Goal: Book appointment/travel/reservation

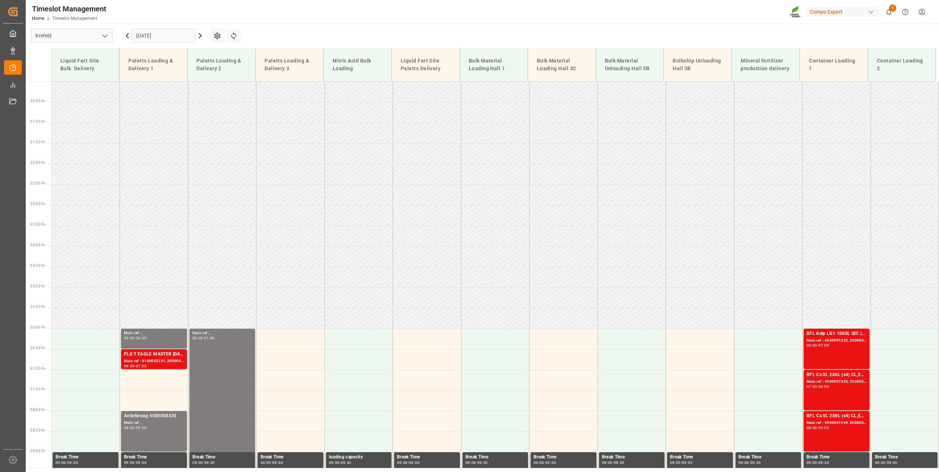
scroll to position [171, 0]
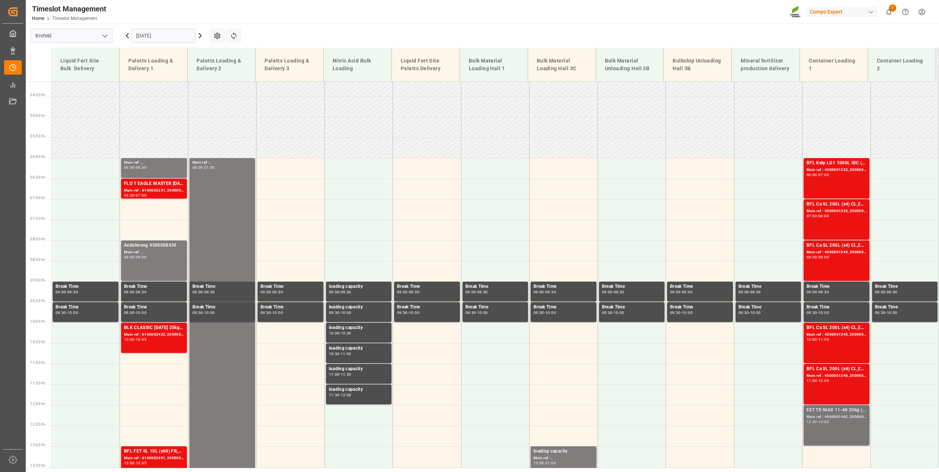
click at [842, 415] on div "Main ref : 4500001462, 2000001529" at bounding box center [836, 417] width 60 height 6
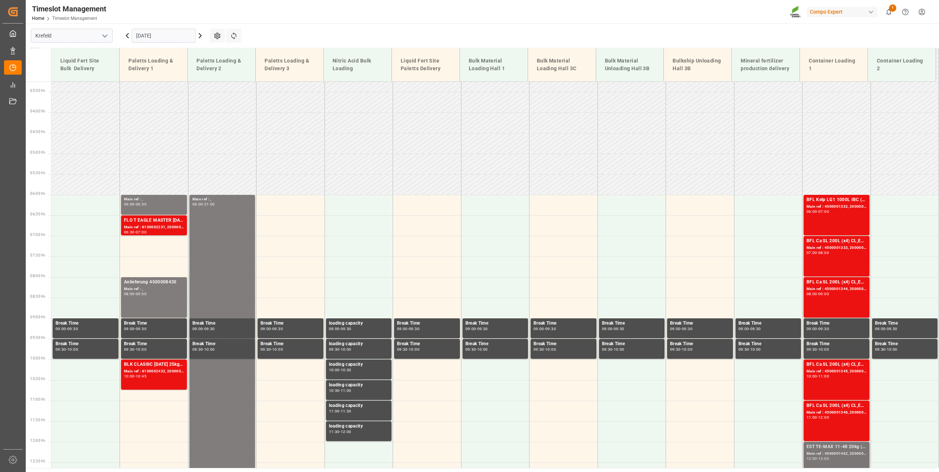
scroll to position [318, 0]
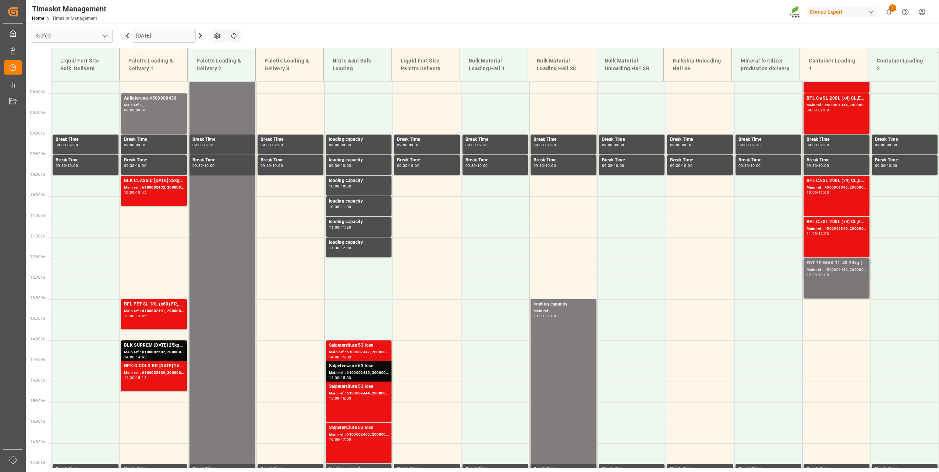
click at [835, 277] on div "12:00 - 13:00" at bounding box center [836, 275] width 60 height 4
click at [852, 269] on div "Main ref : 4500001462, 2000001529" at bounding box center [836, 270] width 60 height 6
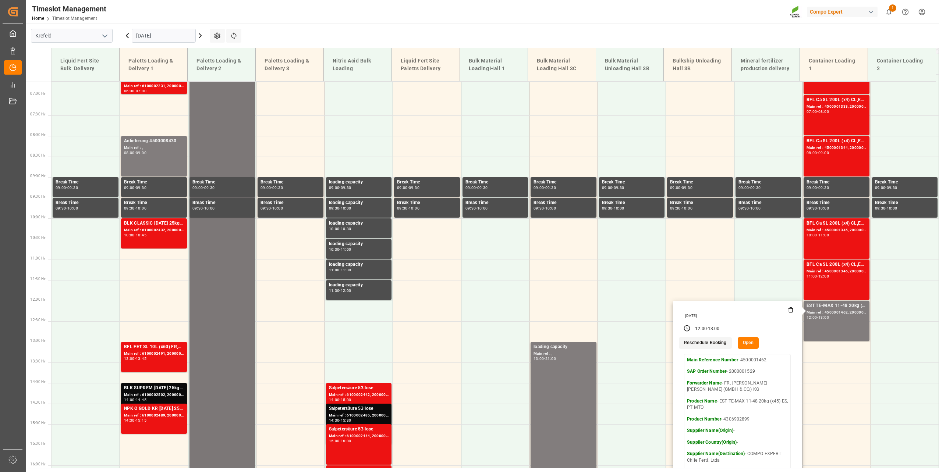
scroll to position [331, 0]
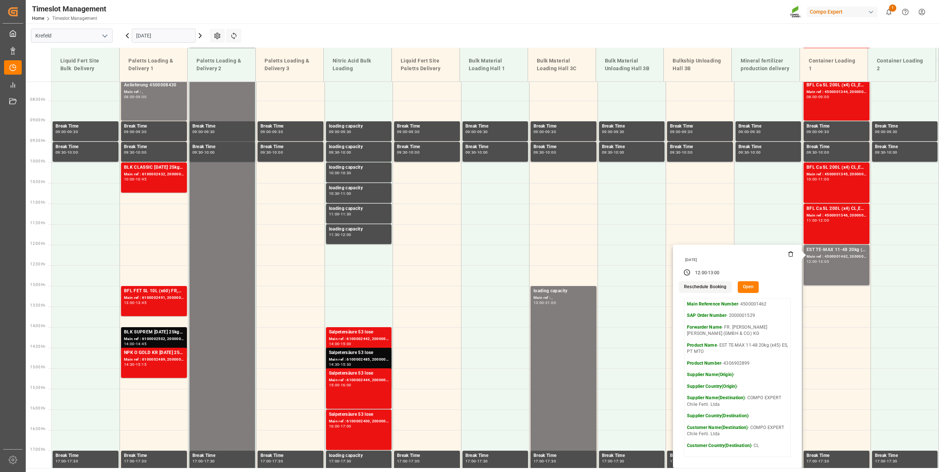
click at [166, 35] on input "[DATE]" at bounding box center [164, 36] width 64 height 14
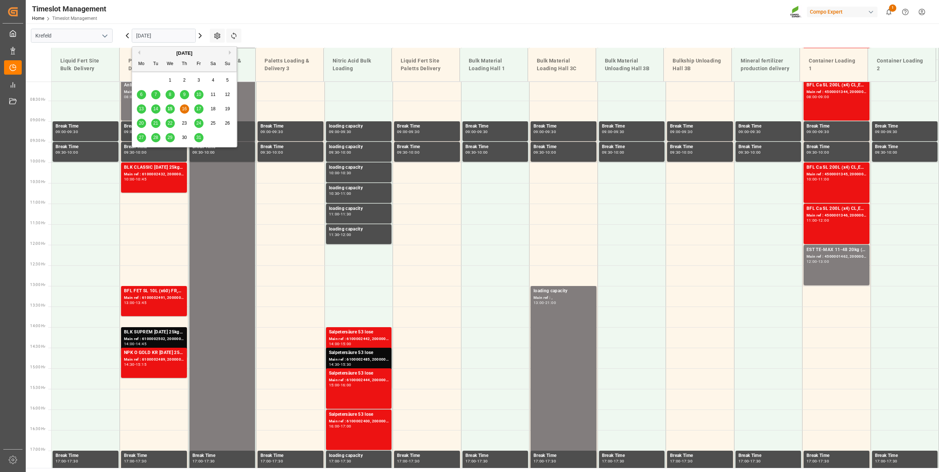
click at [169, 107] on span "15" at bounding box center [169, 108] width 5 height 5
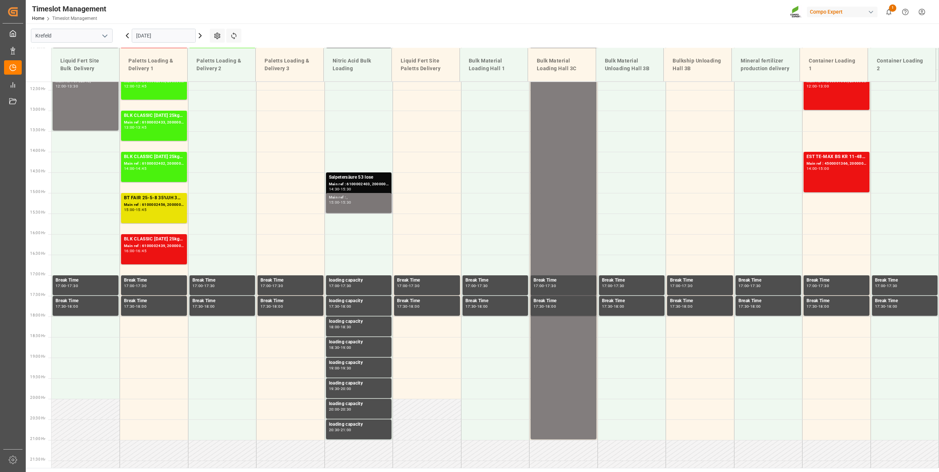
scroll to position [506, 0]
click at [362, 186] on div "Main ref : 6100002403, 2000002022" at bounding box center [359, 185] width 60 height 6
click at [163, 38] on input "[DATE]" at bounding box center [164, 36] width 64 height 14
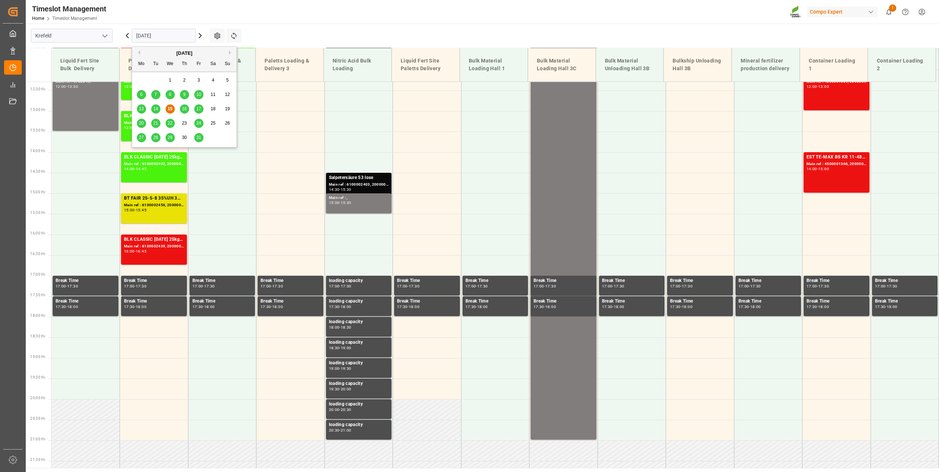
click at [184, 110] on span "16" at bounding box center [184, 108] width 5 height 5
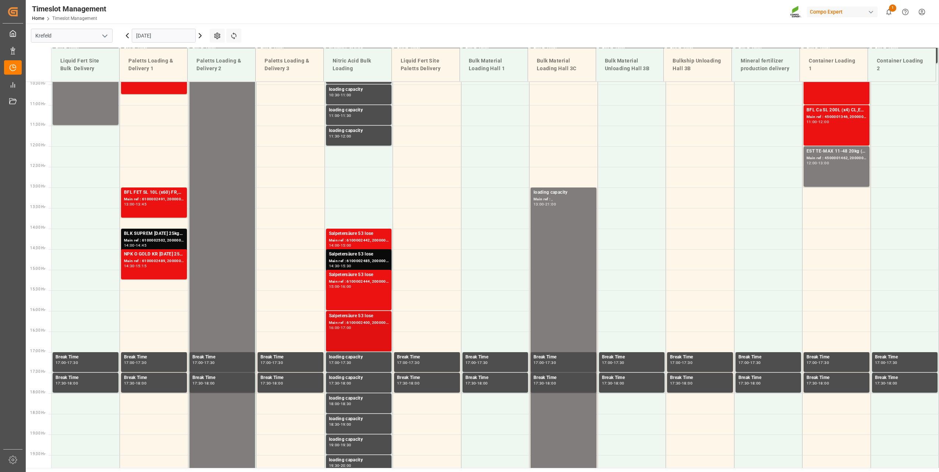
scroll to position [469, 0]
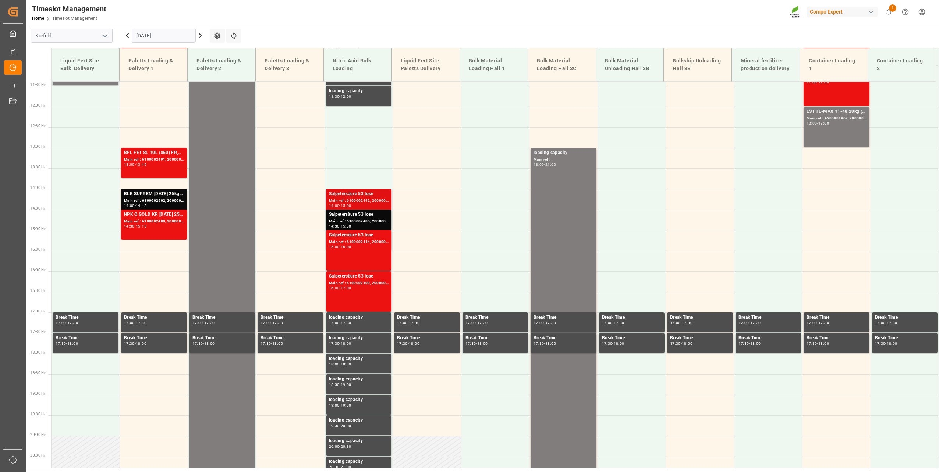
click at [349, 193] on div "Salpetersäure 53 lose" at bounding box center [359, 194] width 60 height 7
click at [345, 212] on div "Salpetersäure 53 lose" at bounding box center [359, 214] width 60 height 7
click at [346, 231] on div "Salpetersäure 53 lose Main ref : 6100002444, 2000002059 15:00 - 16:00" at bounding box center [359, 250] width 66 height 40
click at [360, 302] on div "Salpetersäure 53 lose Main ref : 6100002400, 2000002015 16:00 - 17:00" at bounding box center [359, 292] width 60 height 38
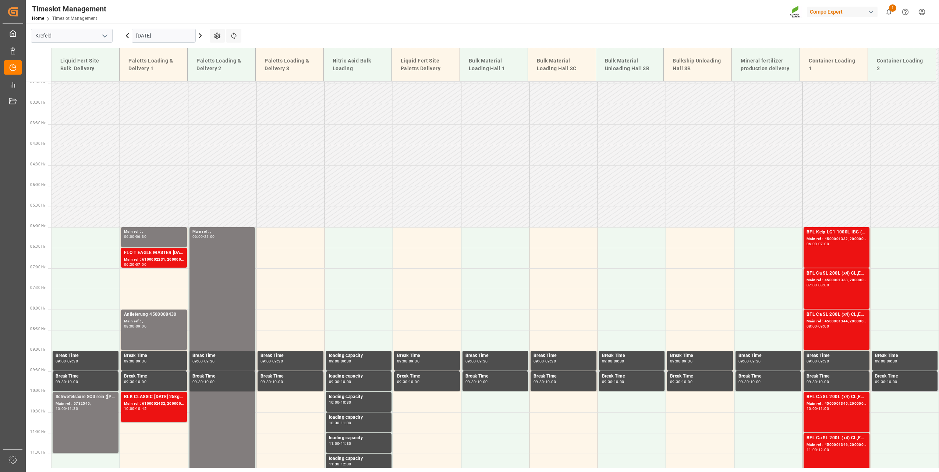
scroll to position [359, 0]
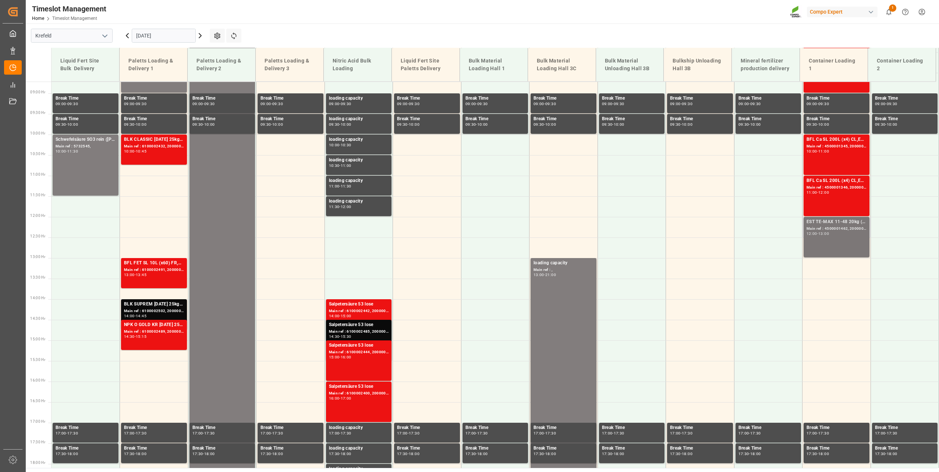
click at [828, 230] on div "Main ref : 4500001462, 2000001529" at bounding box center [836, 229] width 60 height 6
click at [838, 238] on div "EST TE-MAX 11-48 20kg (x45) ES, PT MTO Main ref : 4500001462, 2000001529 12:00 …" at bounding box center [836, 237] width 60 height 38
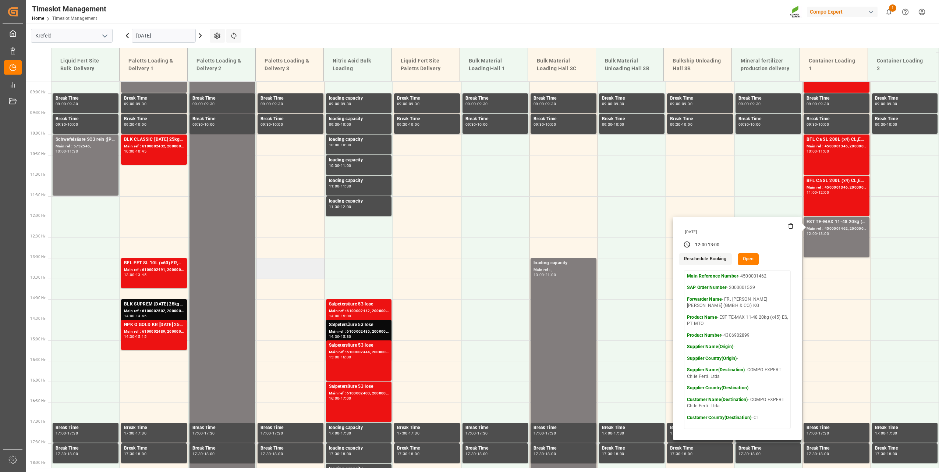
scroll to position [322, 0]
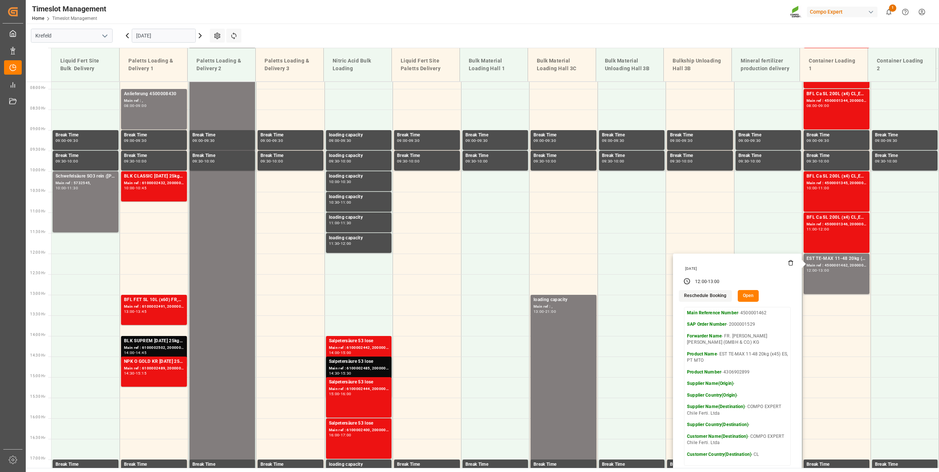
click at [150, 35] on input "[DATE]" at bounding box center [164, 36] width 64 height 14
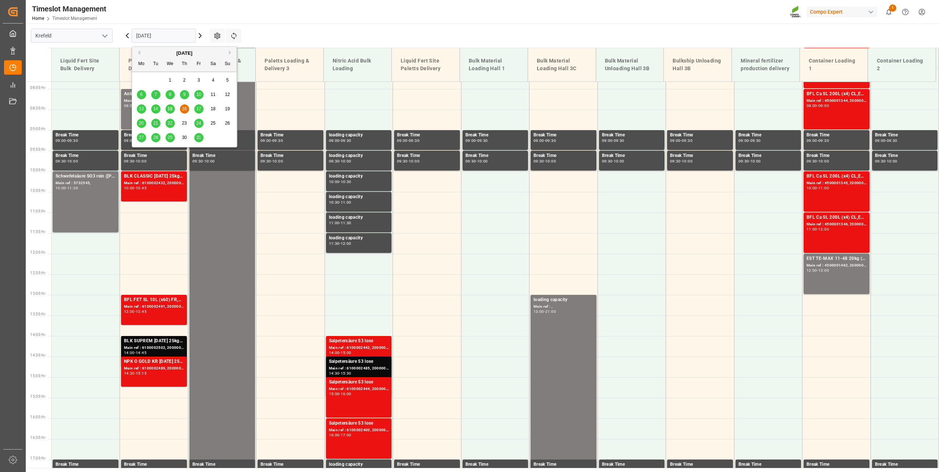
click at [164, 107] on div "13 14 15 16 17 18 19" at bounding box center [184, 109] width 100 height 14
click at [167, 107] on div "15" at bounding box center [170, 109] width 9 height 9
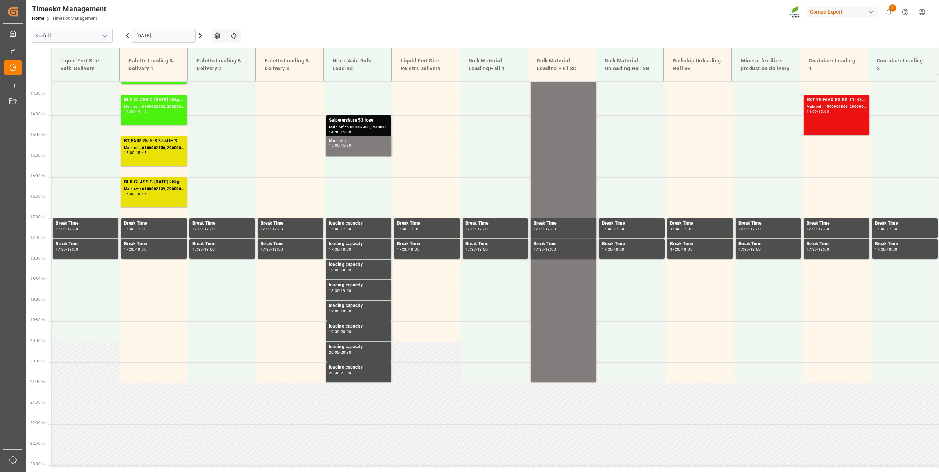
scroll to position [580, 0]
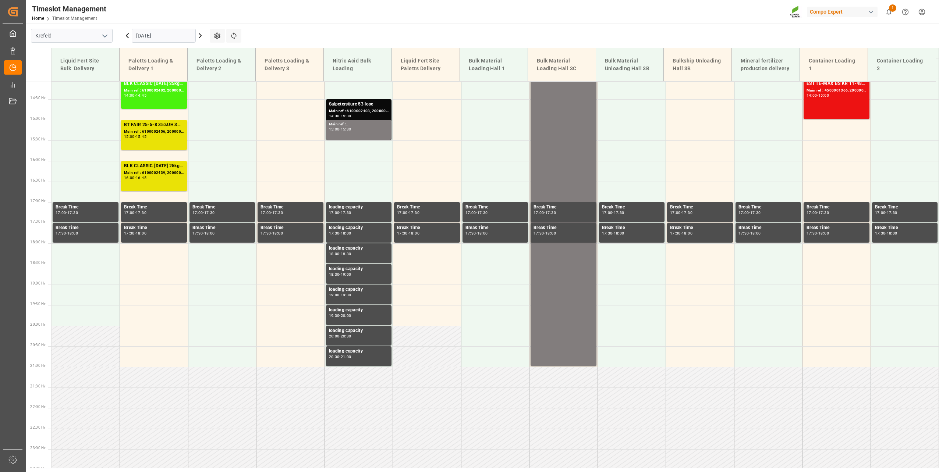
click at [201, 34] on icon at bounding box center [200, 35] width 9 height 9
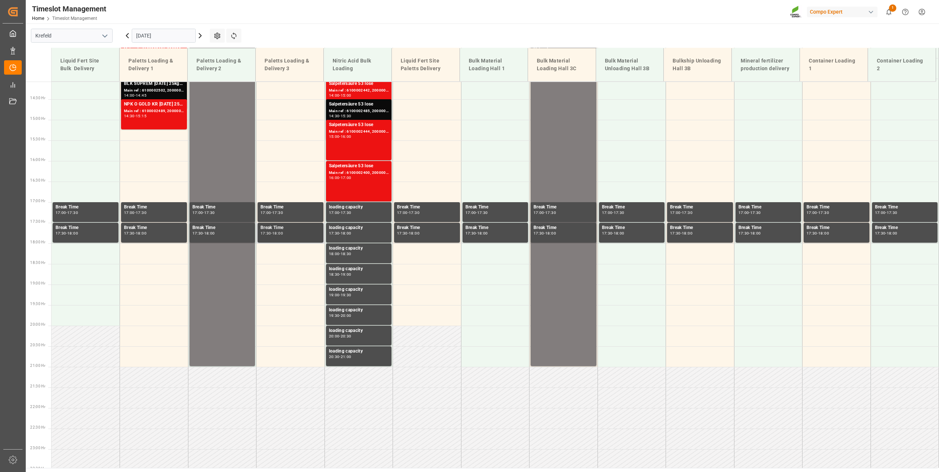
scroll to position [396, 0]
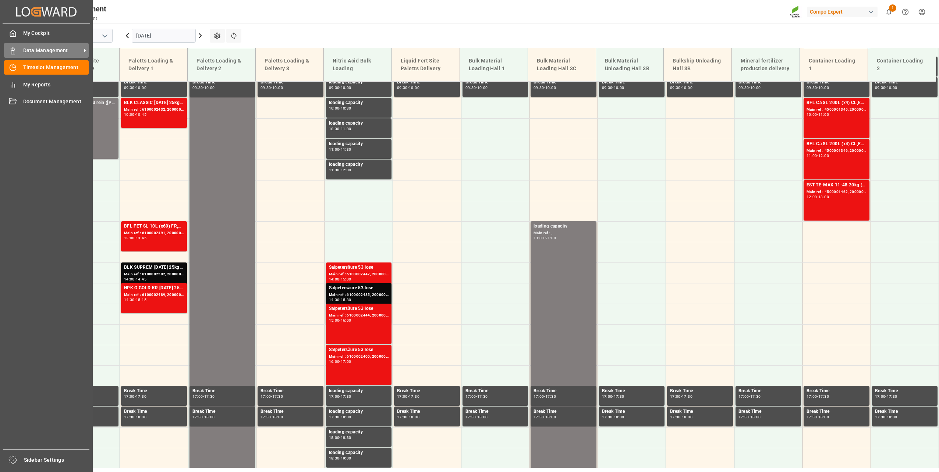
click at [13, 51] on icon at bounding box center [12, 50] width 7 height 7
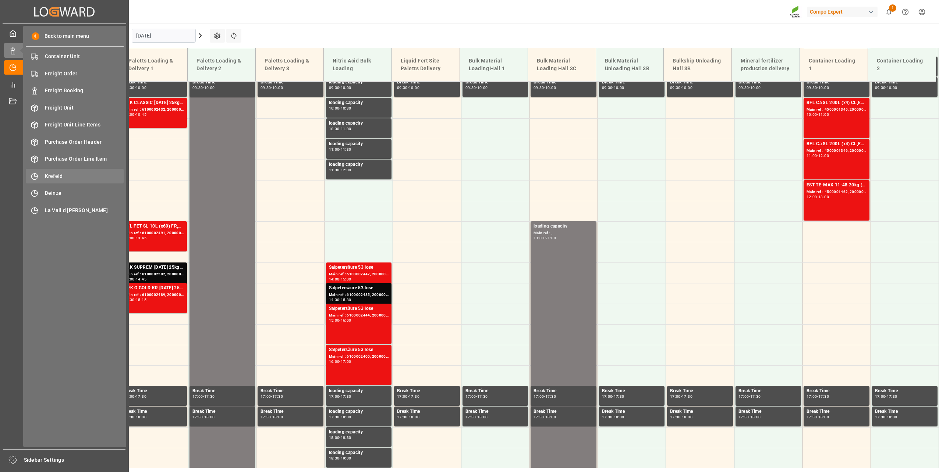
click at [46, 171] on div "Krefeld Krefeld" at bounding box center [75, 176] width 98 height 14
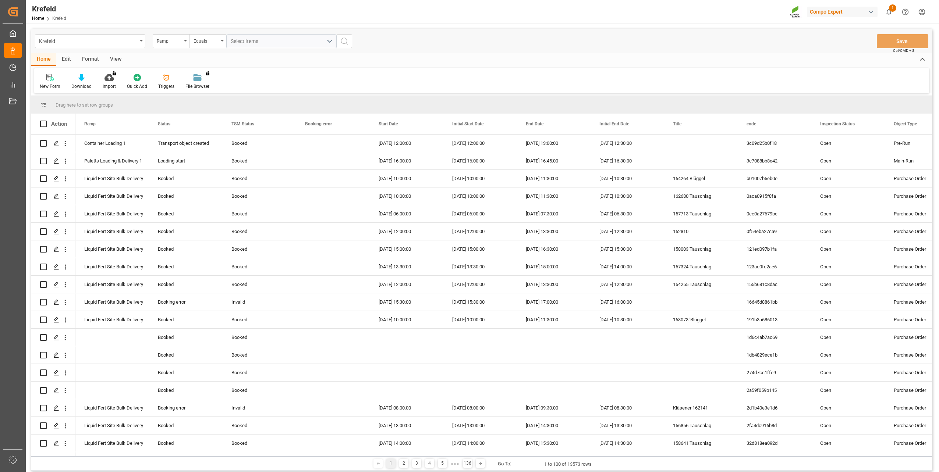
click at [164, 42] on div "Ramp" at bounding box center [169, 40] width 25 height 8
type input "mai"
click at [407, 44] on div "Krefeld Ramp mai Remaining weight to be booked Person who created the Object Ma…" at bounding box center [481, 41] width 900 height 24
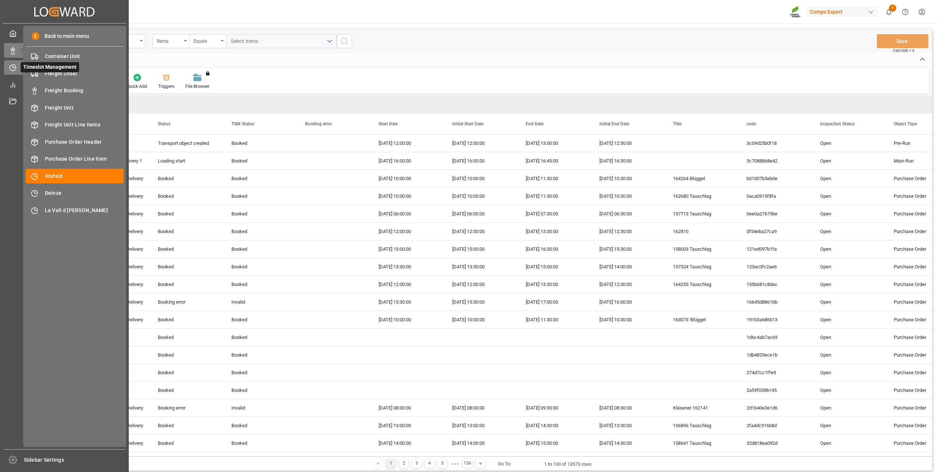
click at [14, 71] on icon at bounding box center [13, 68] width 6 height 6
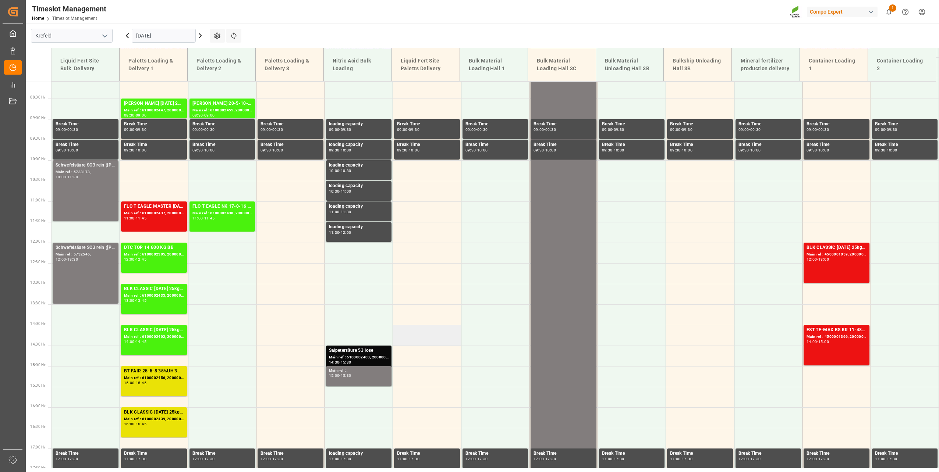
scroll to position [322, 0]
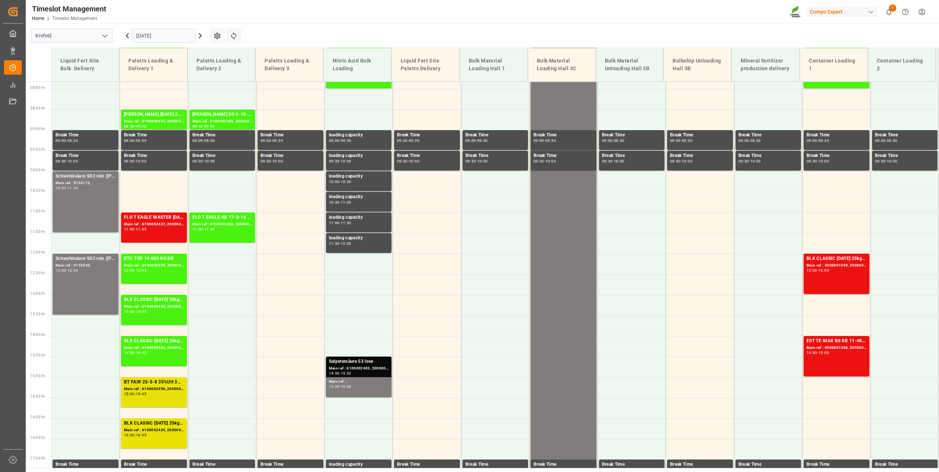
click at [358, 366] on div "Main ref : 6100002403, 2000002022" at bounding box center [359, 369] width 60 height 6
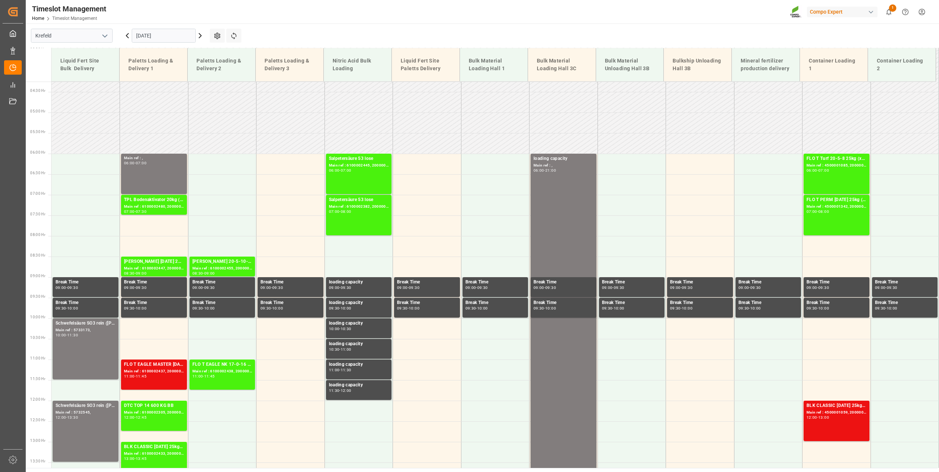
click at [198, 35] on icon at bounding box center [200, 35] width 9 height 9
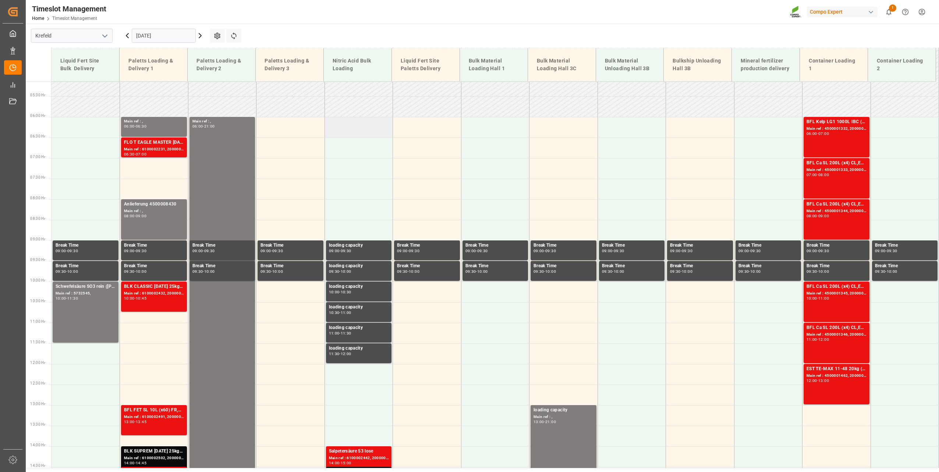
scroll to position [322, 0]
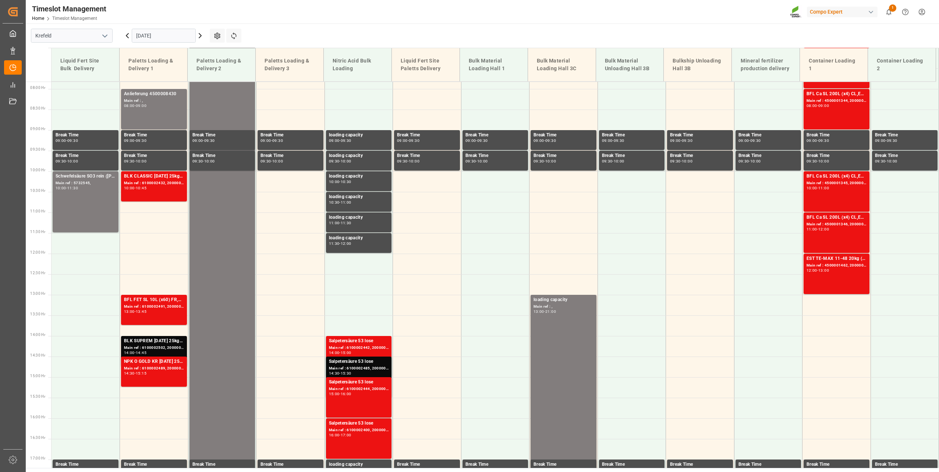
click at [200, 35] on icon at bounding box center [200, 35] width 9 height 9
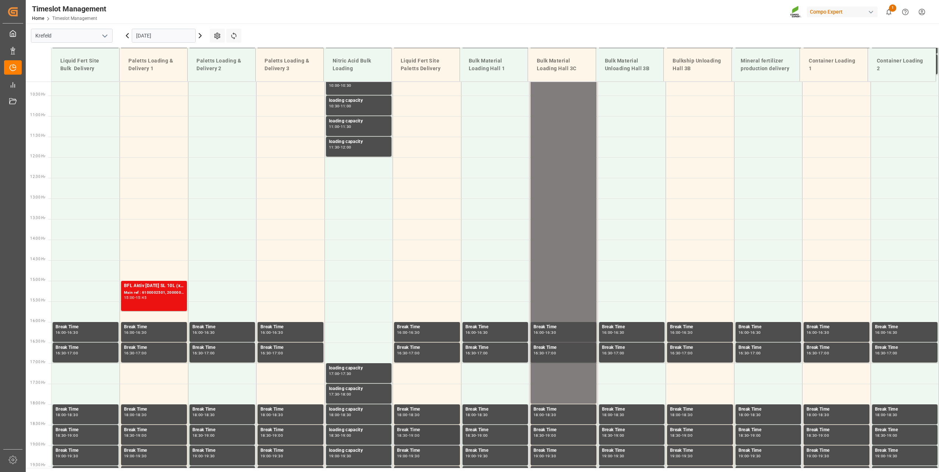
scroll to position [271, 0]
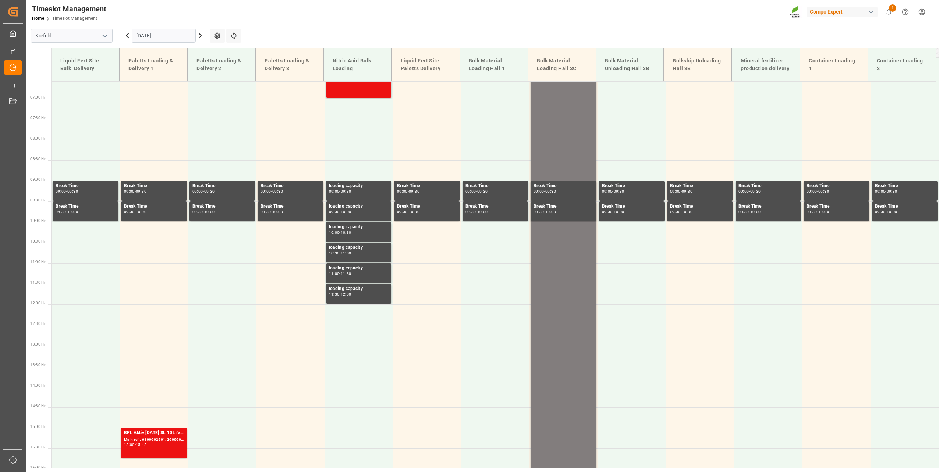
click at [130, 36] on icon at bounding box center [127, 35] width 9 height 9
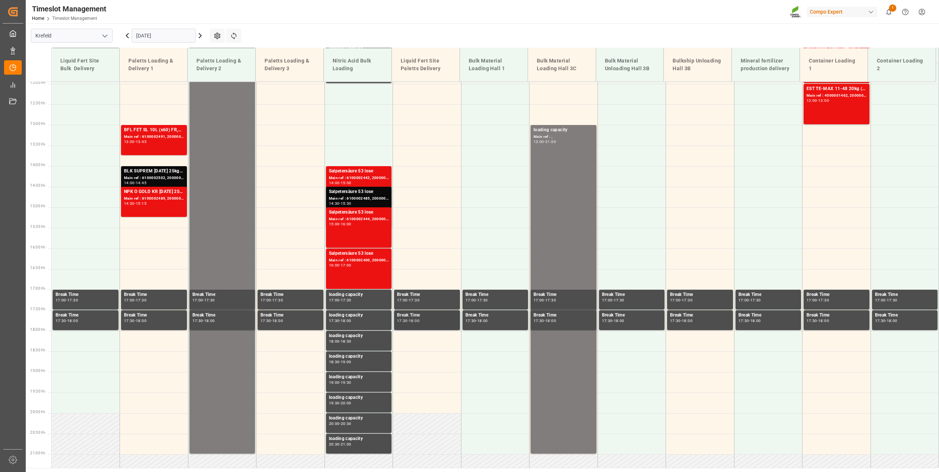
scroll to position [198, 0]
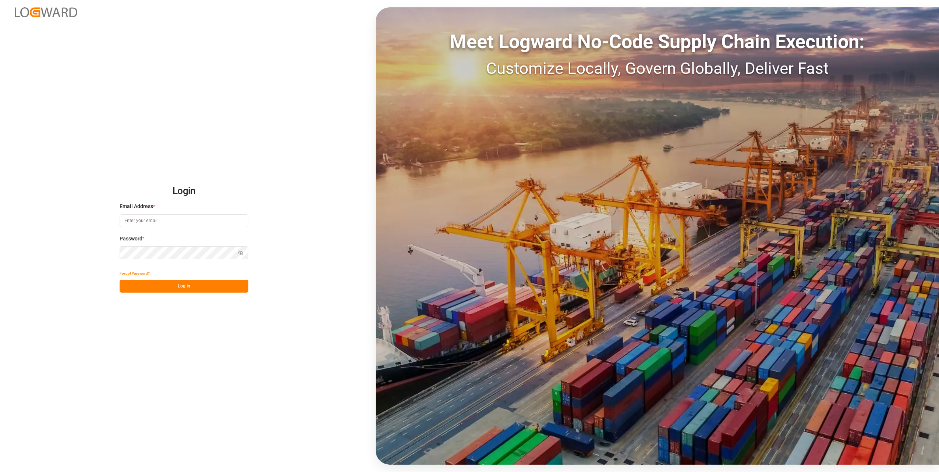
type input "[PERSON_NAME][EMAIL_ADDRESS][DOMAIN_NAME]"
click at [237, 288] on button "Log In" at bounding box center [184, 286] width 129 height 13
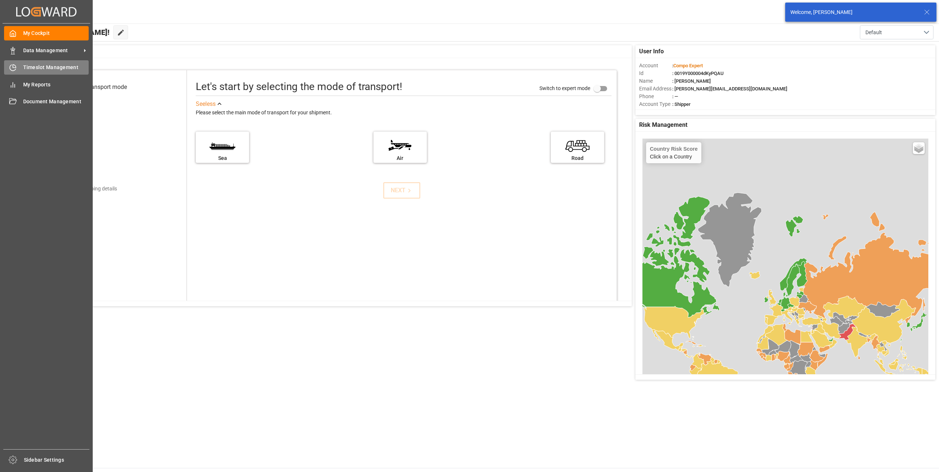
click at [16, 64] on div at bounding box center [10, 68] width 13 height 8
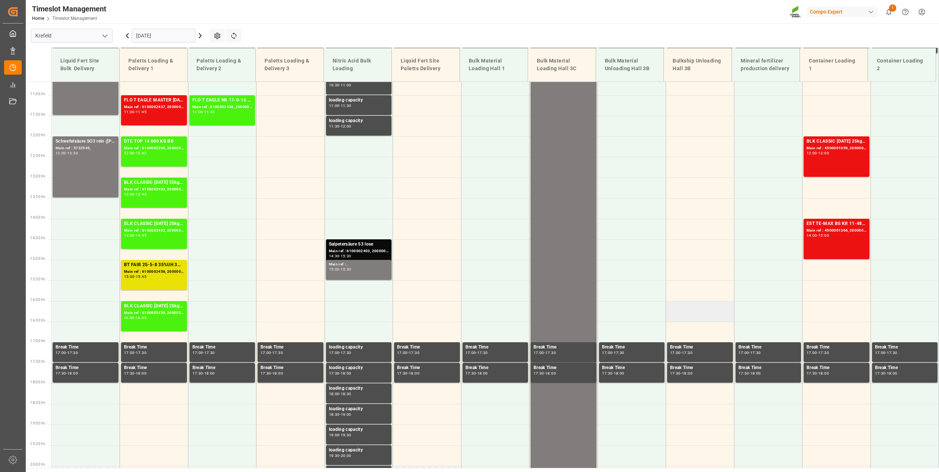
scroll to position [382, 0]
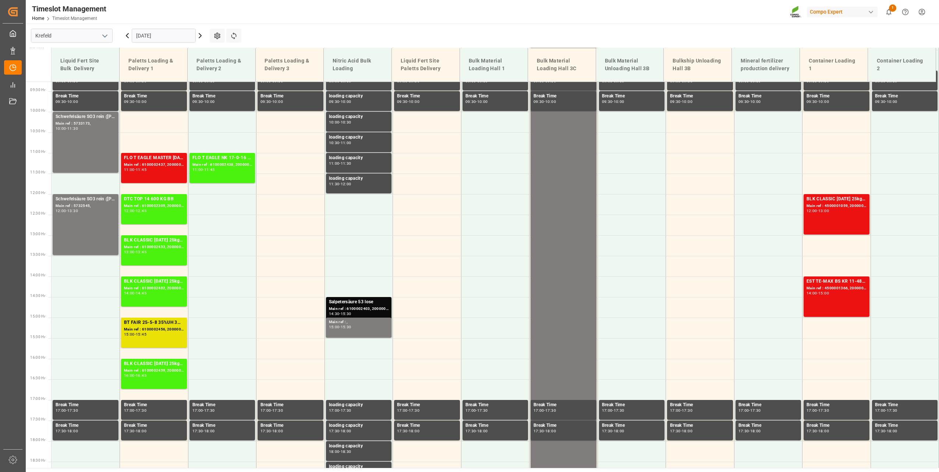
click at [142, 36] on input "[DATE]" at bounding box center [164, 36] width 64 height 14
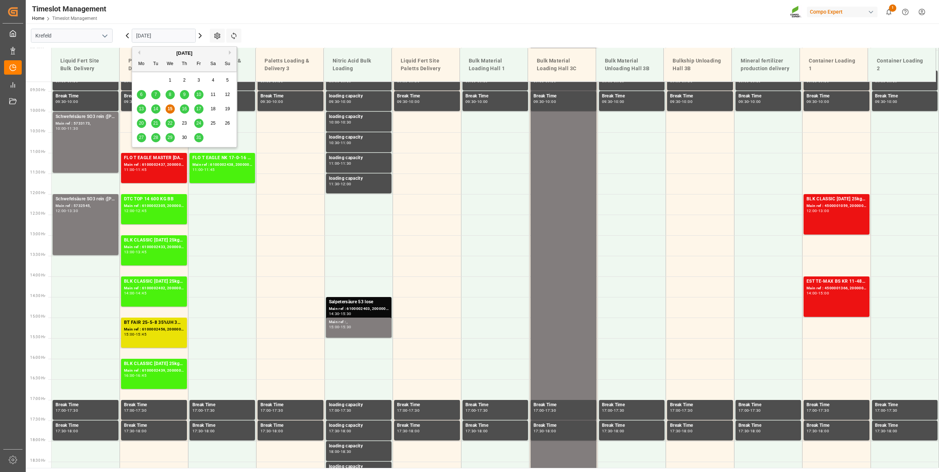
click at [189, 110] on div "13 14 15 16 17 18 19" at bounding box center [184, 109] width 100 height 14
click at [184, 110] on span "16" at bounding box center [184, 108] width 5 height 5
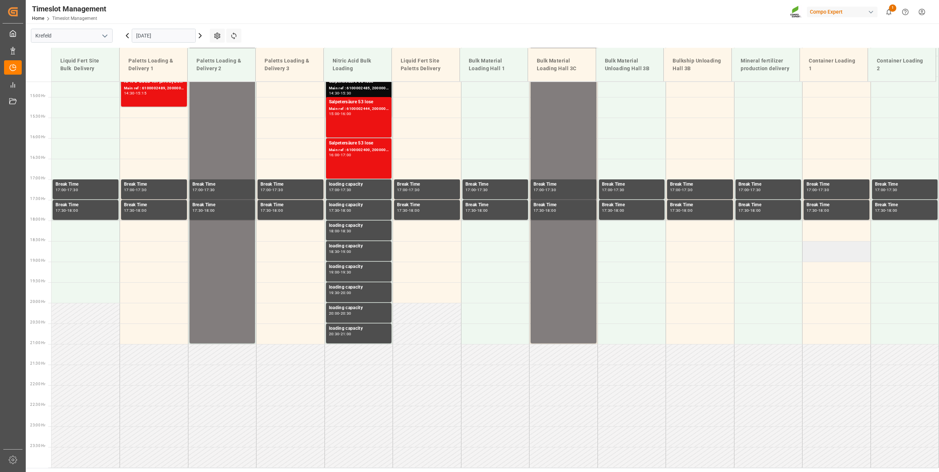
scroll to position [419, 0]
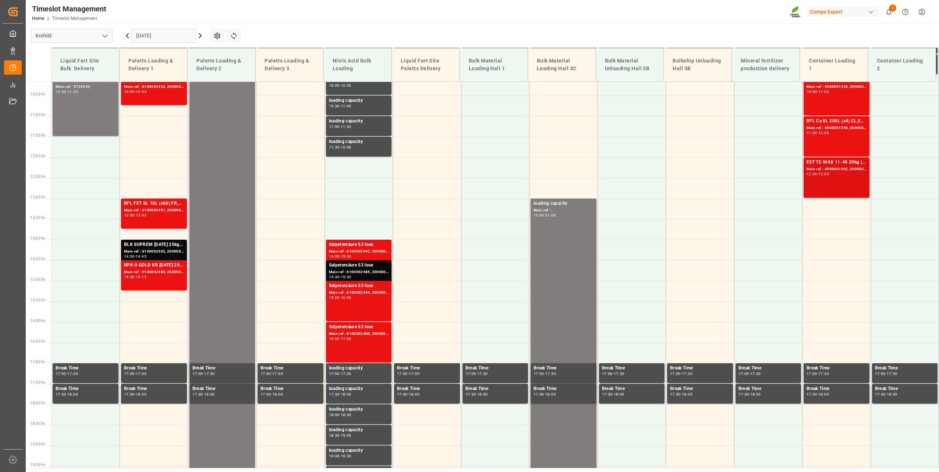
click at [839, 180] on div "EST TE-MAX 11-48 20kg (x45) ES, PT MTO Main ref : 4500001462, 2000001529 12:00 …" at bounding box center [836, 178] width 60 height 38
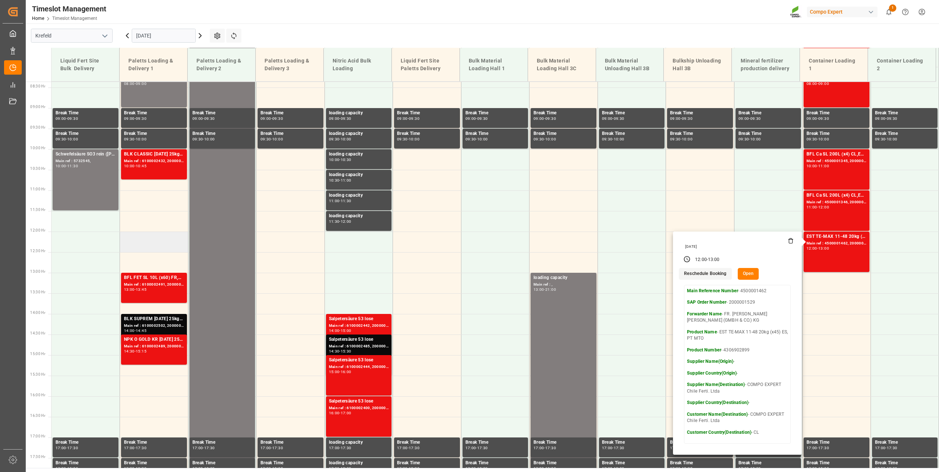
scroll to position [345, 0]
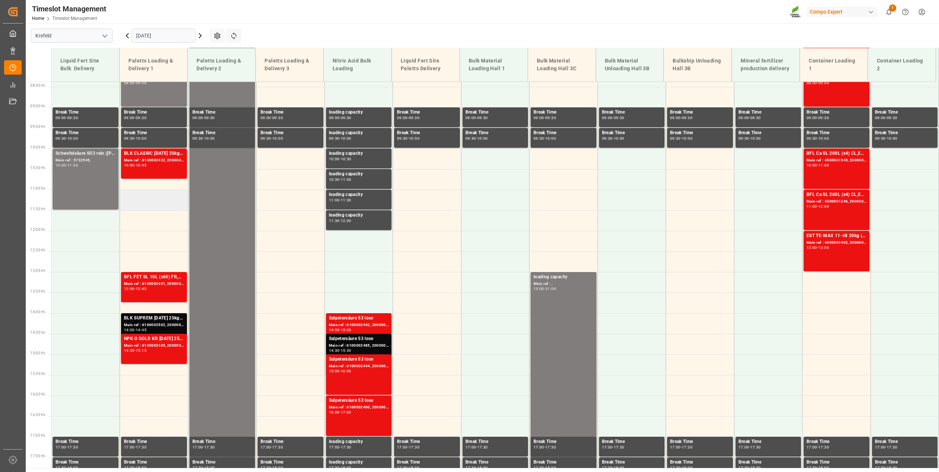
click at [163, 199] on td at bounding box center [154, 200] width 68 height 21
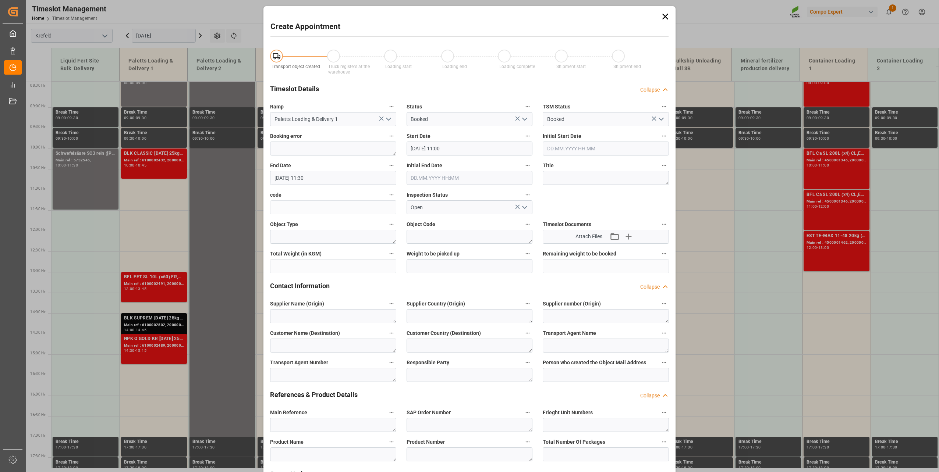
type input "[DATE] 11:00"
type input "[DATE] 11:30"
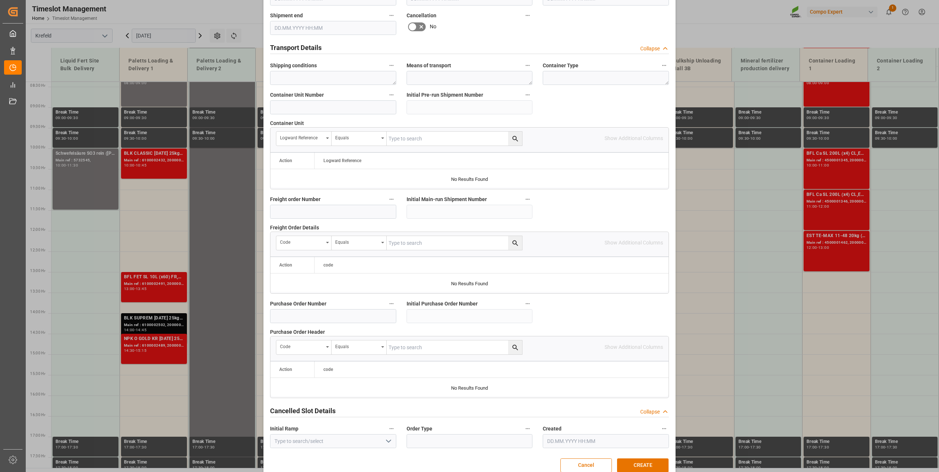
scroll to position [548, 0]
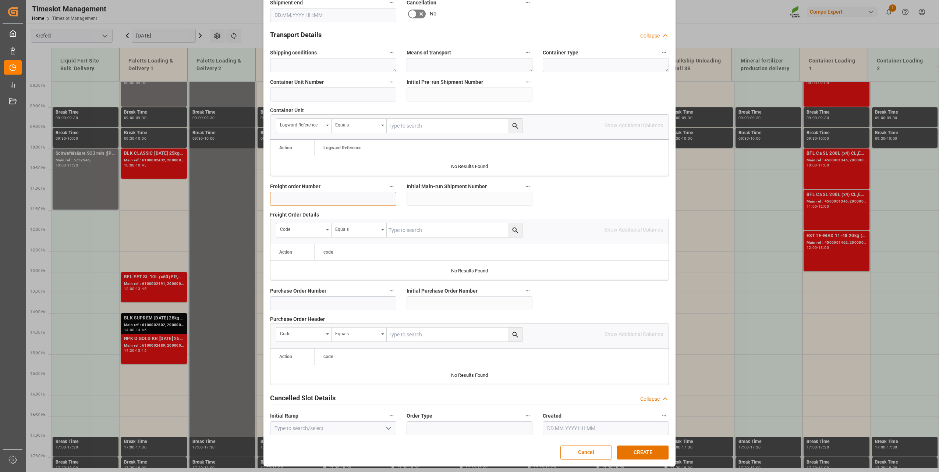
click at [333, 204] on input at bounding box center [333, 199] width 126 height 14
paste input "6100002496"
type input "6100002496"
click at [633, 451] on button "CREATE" at bounding box center [642, 453] width 51 height 14
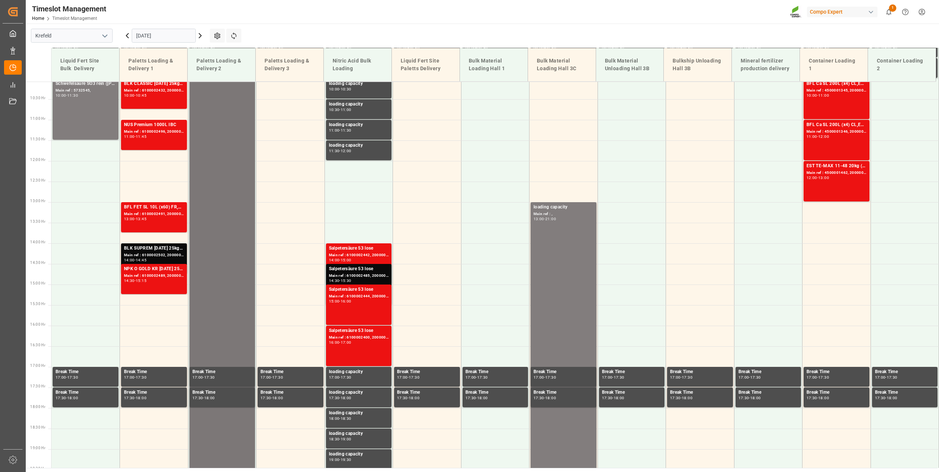
scroll to position [0, 0]
